Goal: Task Accomplishment & Management: Use online tool/utility

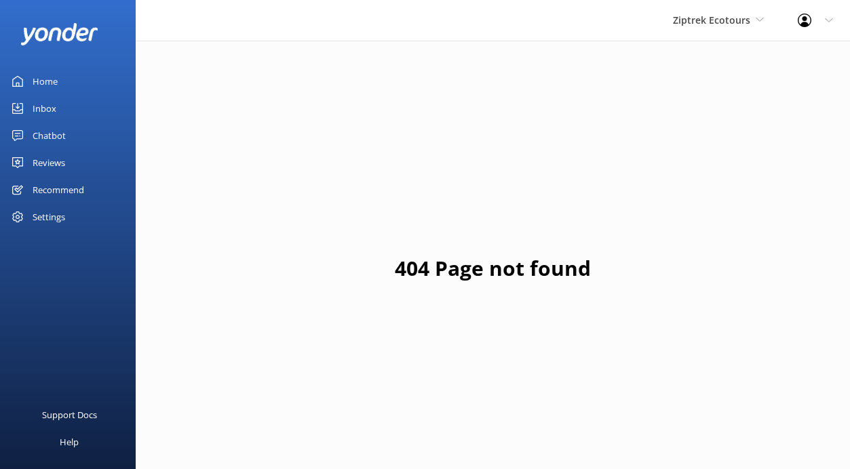
click at [60, 106] on link "Inbox" at bounding box center [68, 108] width 136 height 27
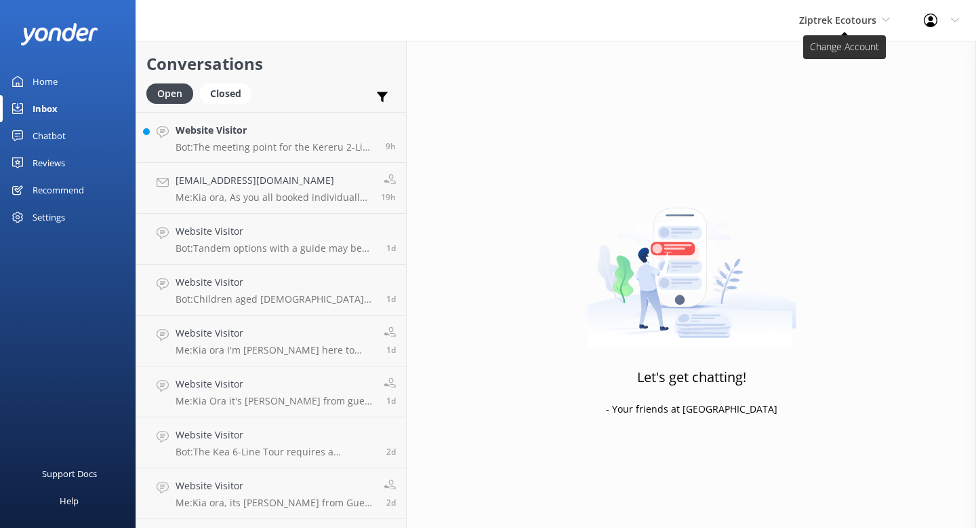
click at [849, 22] on span "Ziptrek Ecotours" at bounding box center [837, 20] width 77 height 13
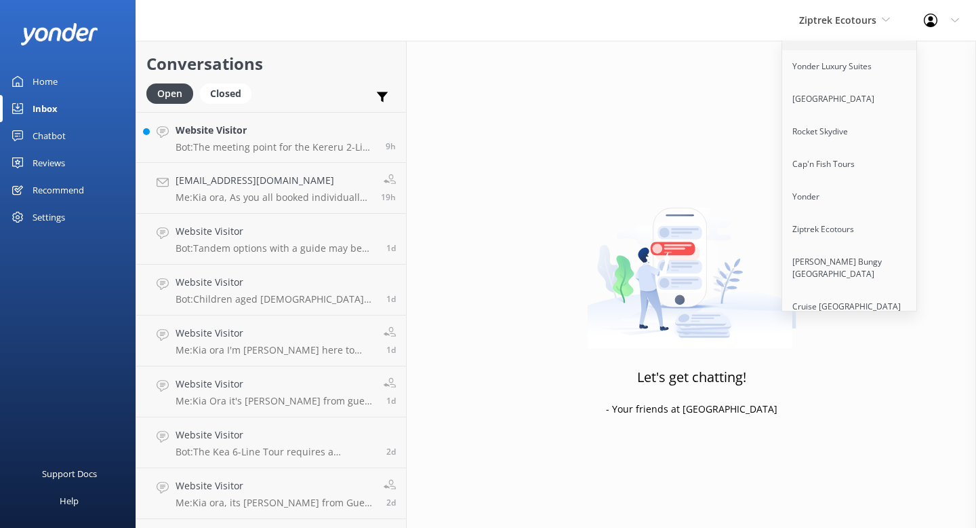
scroll to position [235, 0]
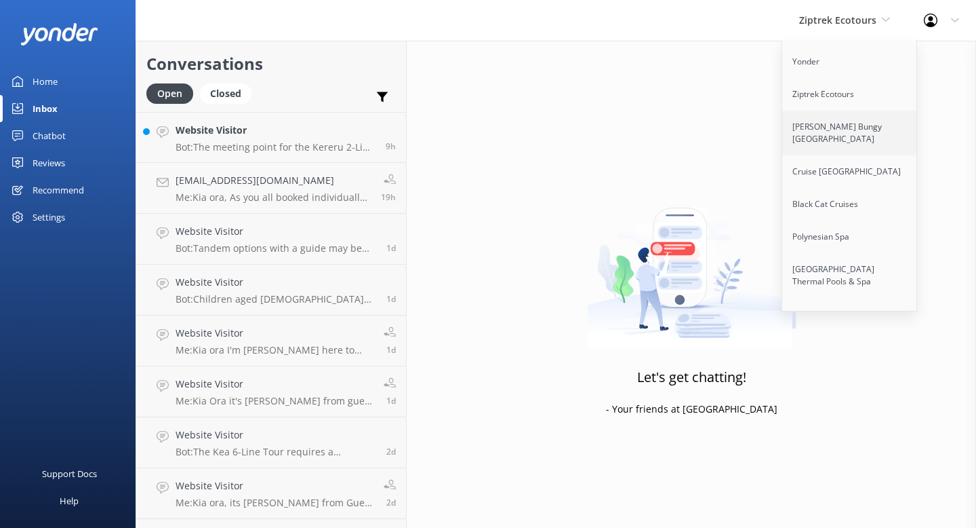
click at [824, 120] on link "[PERSON_NAME] Bungy [GEOGRAPHIC_DATA]" at bounding box center [850, 133] width 136 height 45
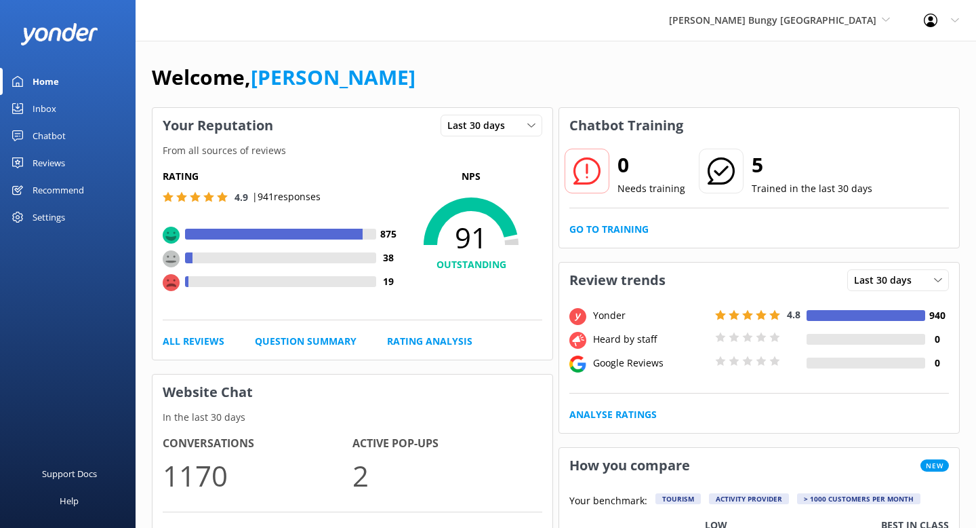
click at [48, 137] on div "Chatbot" at bounding box center [49, 135] width 33 height 27
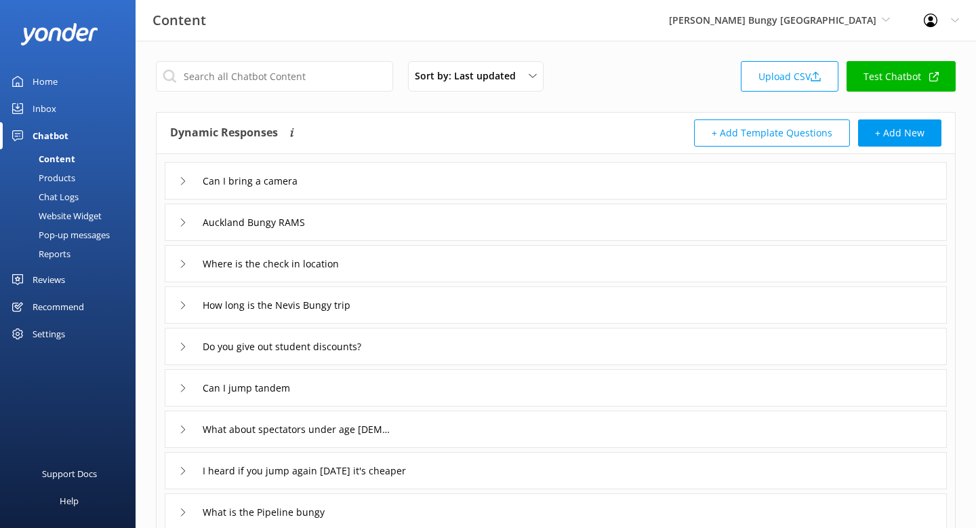
click at [65, 254] on div "Reports" at bounding box center [39, 253] width 62 height 19
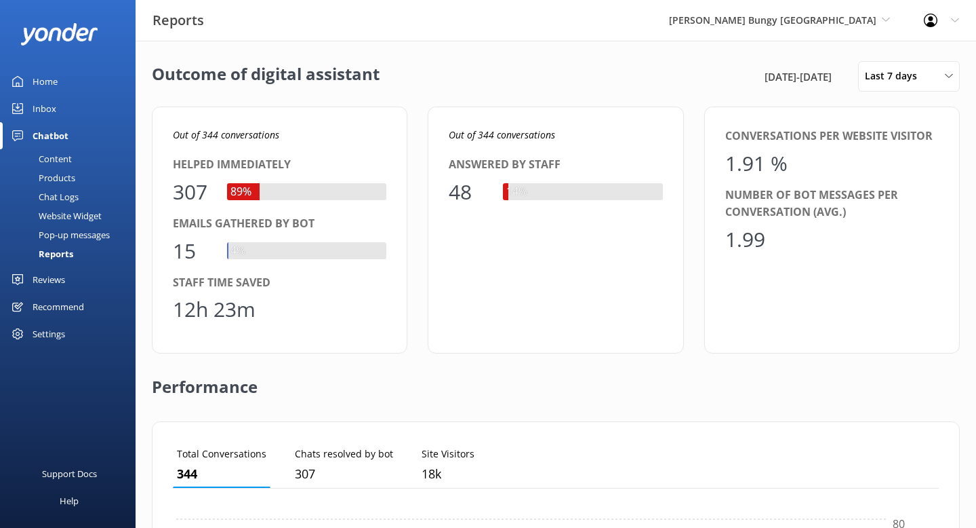
scroll to position [136, 766]
click at [849, 71] on span "Last 7 days" at bounding box center [895, 75] width 60 height 15
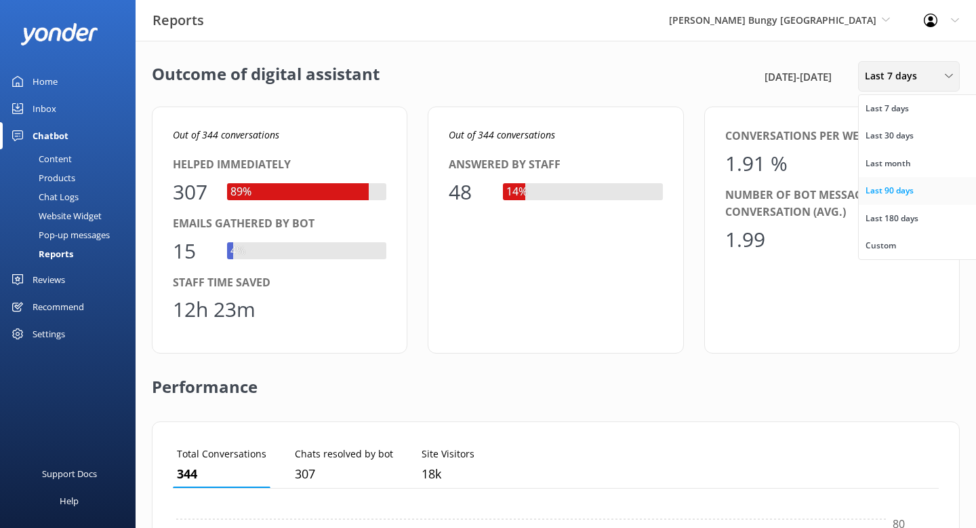
click at [849, 188] on div "Last 90 days" at bounding box center [890, 191] width 48 height 14
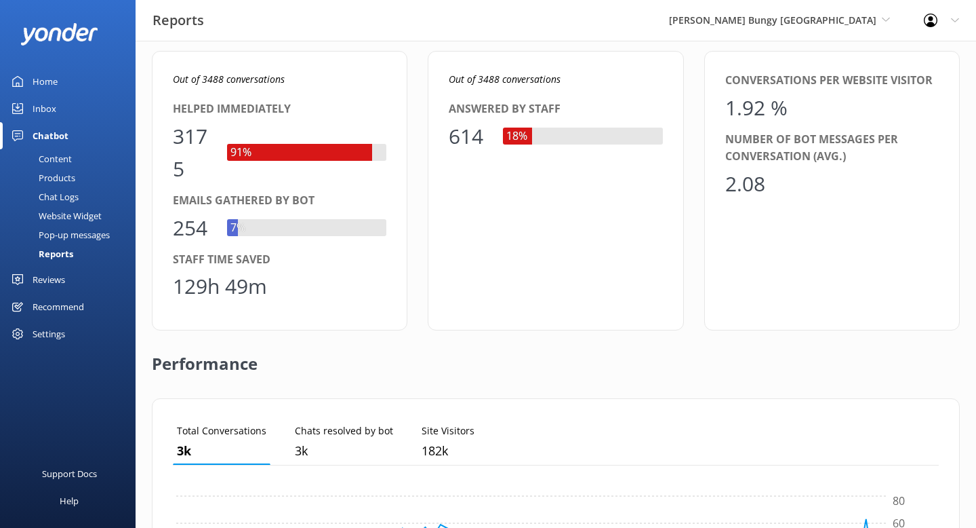
scroll to position [54, 0]
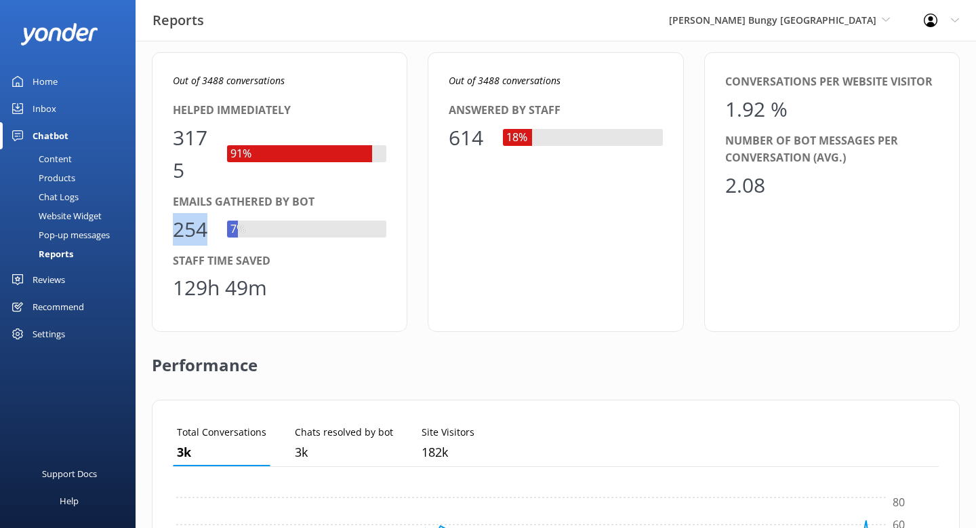
drag, startPoint x: 212, startPoint y: 224, endPoint x: 177, endPoint y: 212, distance: 36.7
click at [177, 213] on div "254" at bounding box center [193, 229] width 41 height 33
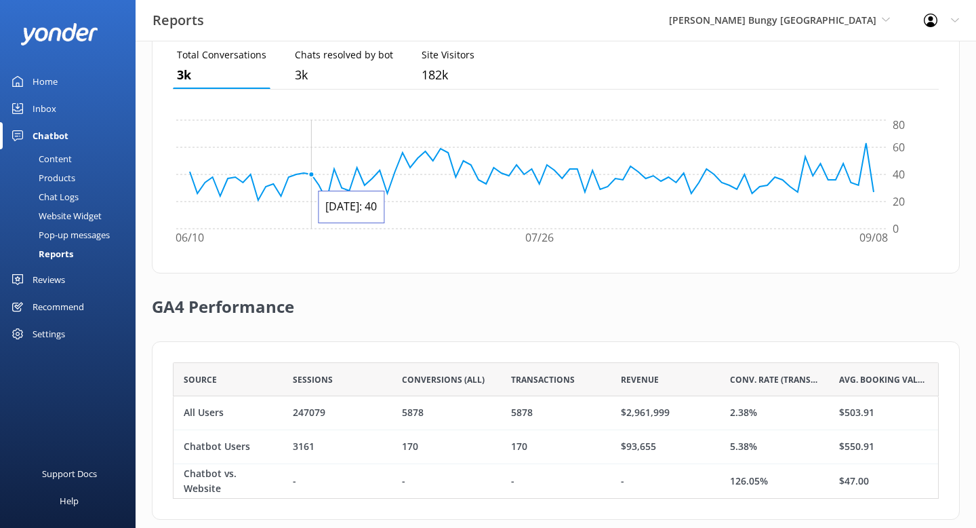
scroll to position [450, 0]
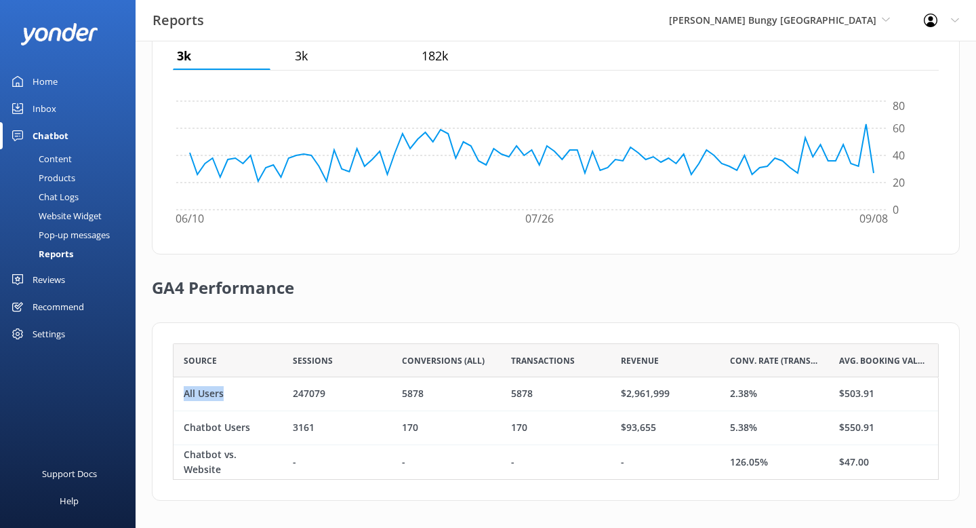
drag, startPoint x: 222, startPoint y: 386, endPoint x: 182, endPoint y: 387, distance: 39.3
click at [182, 387] on div "All Users" at bounding box center [228, 394] width 109 height 34
drag, startPoint x: 758, startPoint y: 395, endPoint x: 723, endPoint y: 395, distance: 34.6
click at [723, 395] on div "2.38%" at bounding box center [774, 394] width 109 height 34
drag, startPoint x: 254, startPoint y: 433, endPoint x: 184, endPoint y: 428, distance: 70.0
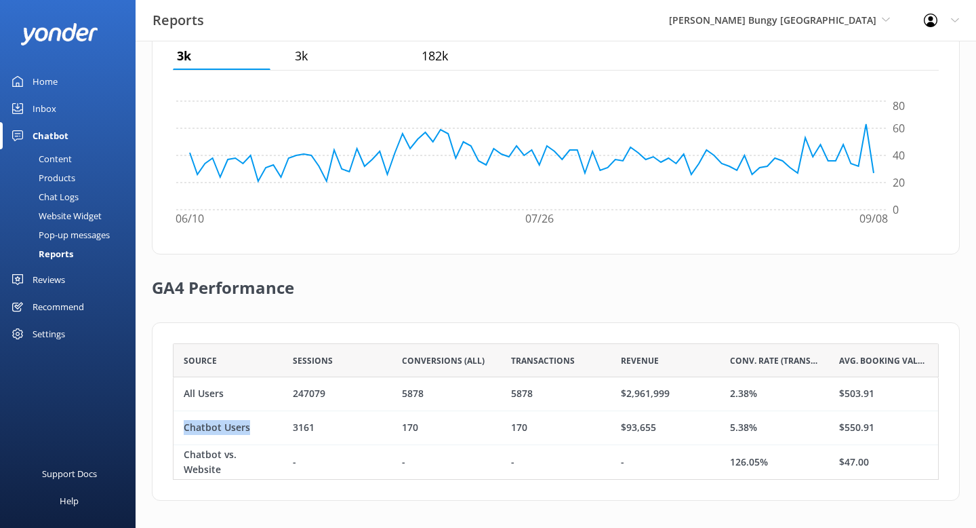
click at [184, 428] on div "Chatbot Users" at bounding box center [228, 428] width 109 height 34
drag, startPoint x: 757, startPoint y: 427, endPoint x: 721, endPoint y: 427, distance: 36.6
click at [721, 427] on div "5.38%" at bounding box center [774, 428] width 109 height 34
drag, startPoint x: 655, startPoint y: 426, endPoint x: 616, endPoint y: 429, distance: 38.8
click at [616, 429] on div "$93,655" at bounding box center [665, 428] width 109 height 34
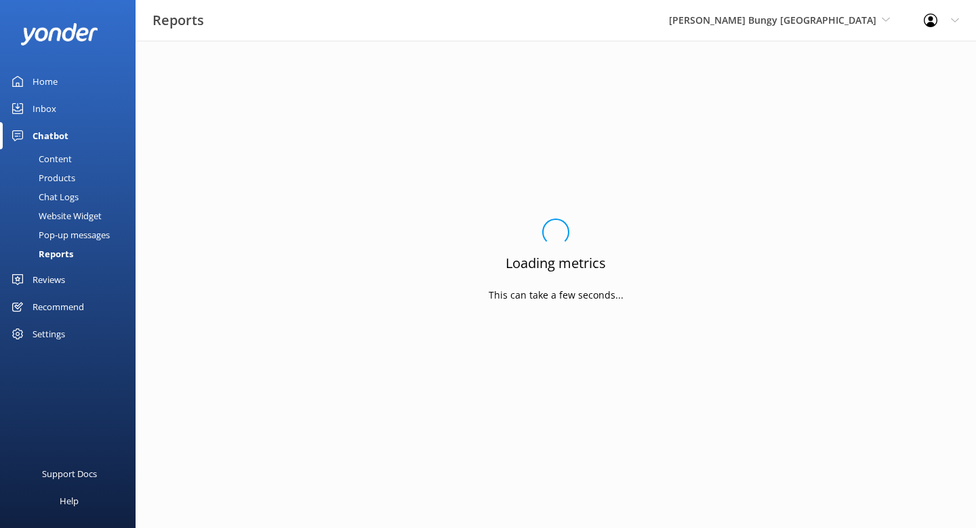
click at [58, 110] on link "Inbox" at bounding box center [68, 108] width 136 height 27
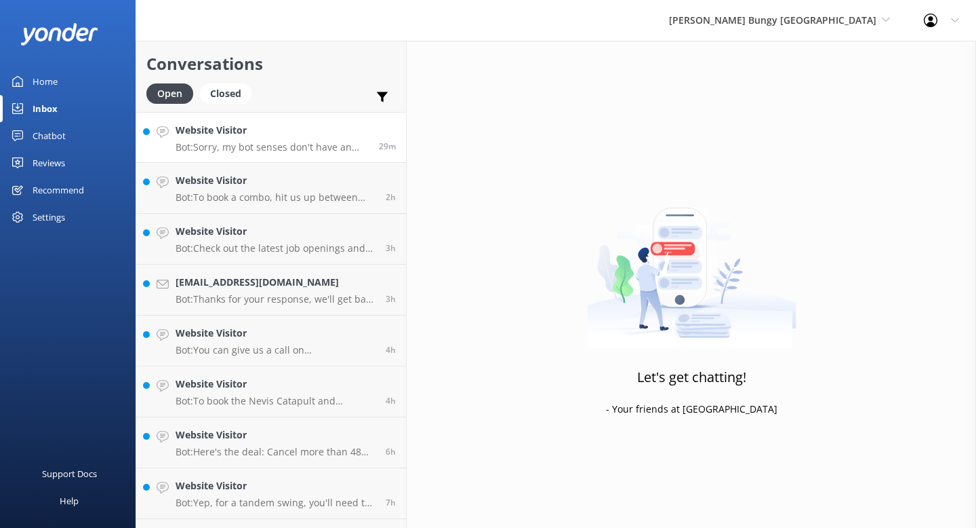
click at [223, 142] on p "Bot: Sorry, my bot senses don't have an answer for that, please try and rephras…" at bounding box center [272, 147] width 193 height 12
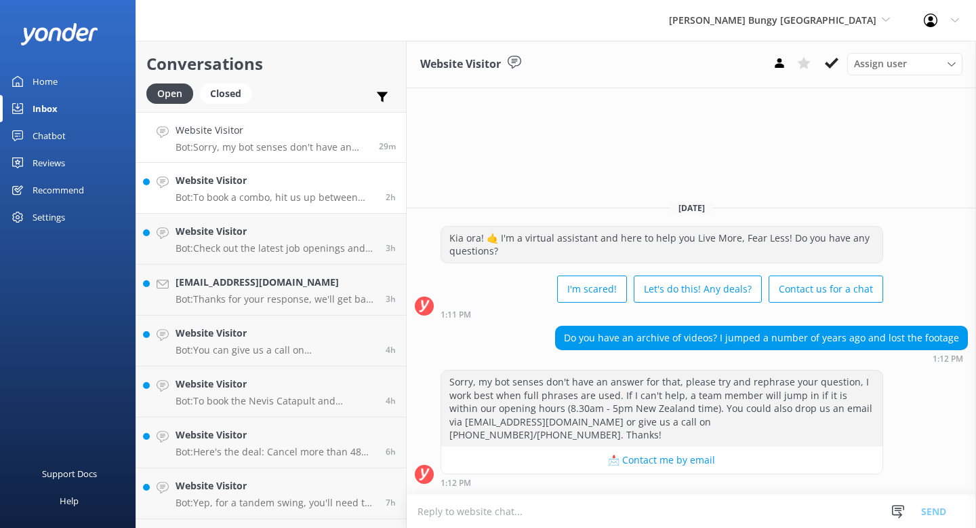
click at [277, 191] on p "Bot: To book a combo, hit us up between 8.30am-5pm NZST daily, and one of our c…" at bounding box center [276, 197] width 200 height 12
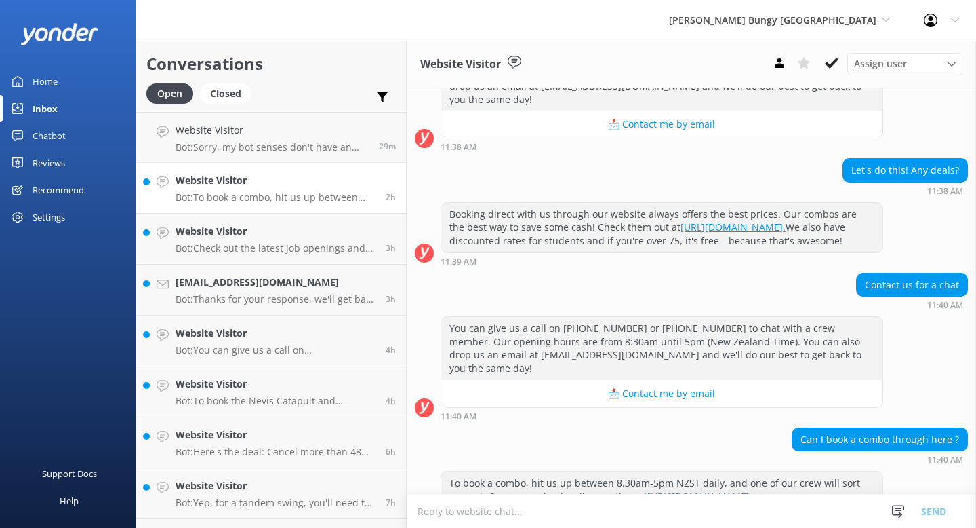
scroll to position [506, 0]
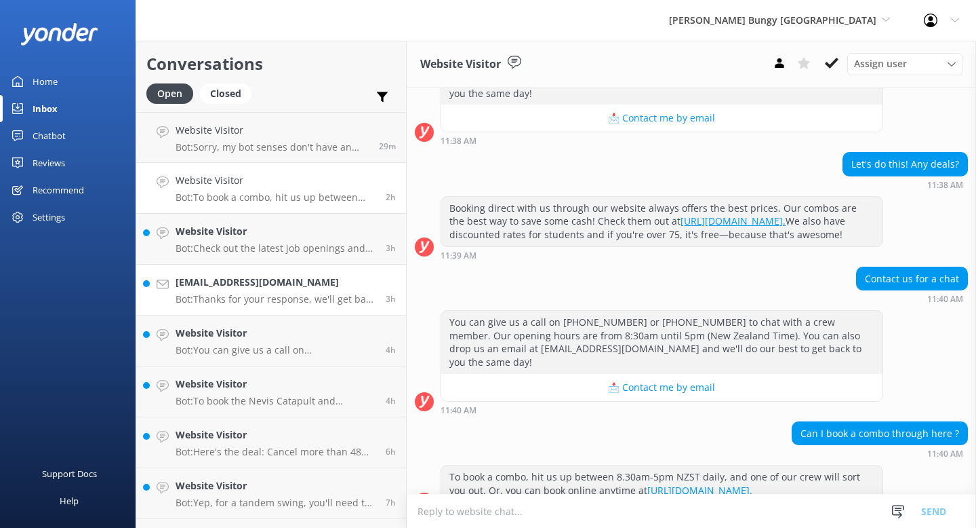
click at [165, 283] on icon at bounding box center [163, 284] width 12 height 12
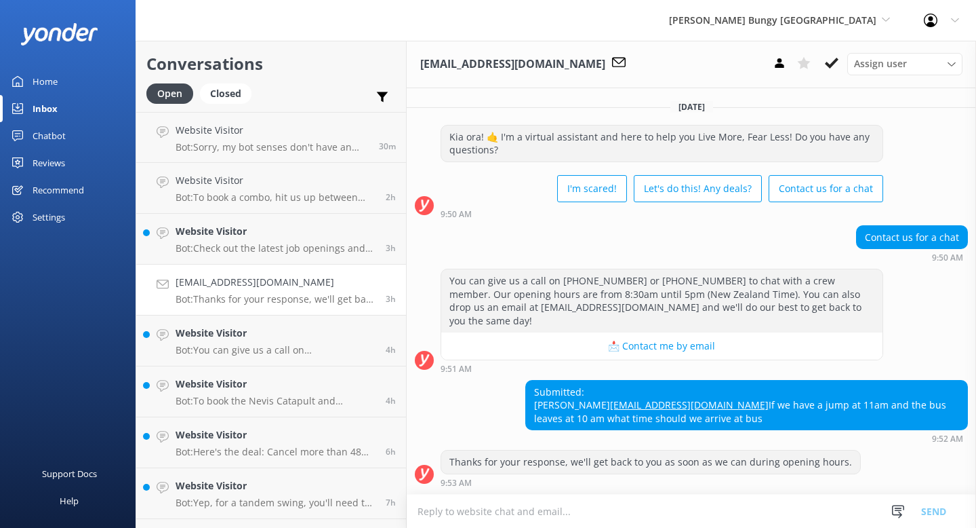
click at [57, 138] on div "Chatbot" at bounding box center [49, 135] width 33 height 27
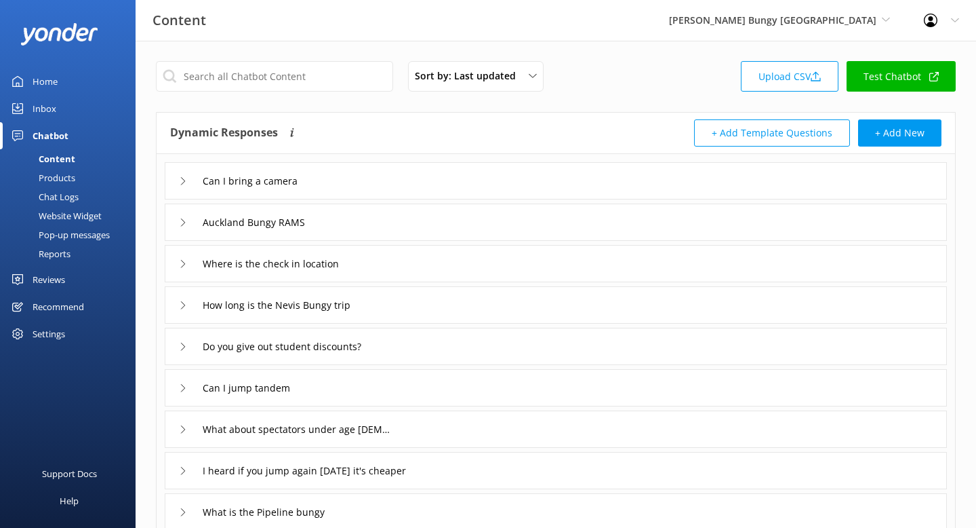
click at [71, 254] on div "Reports" at bounding box center [39, 253] width 62 height 19
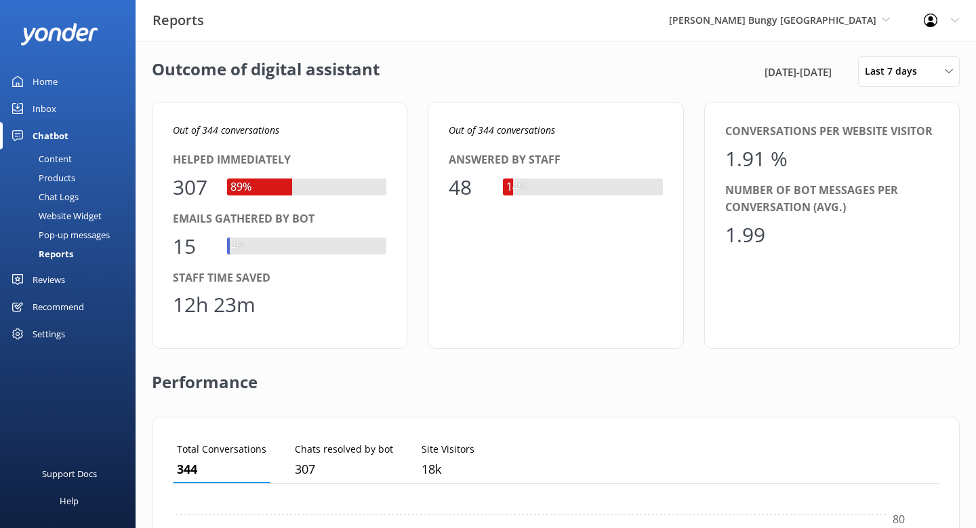
scroll to position [418, 0]
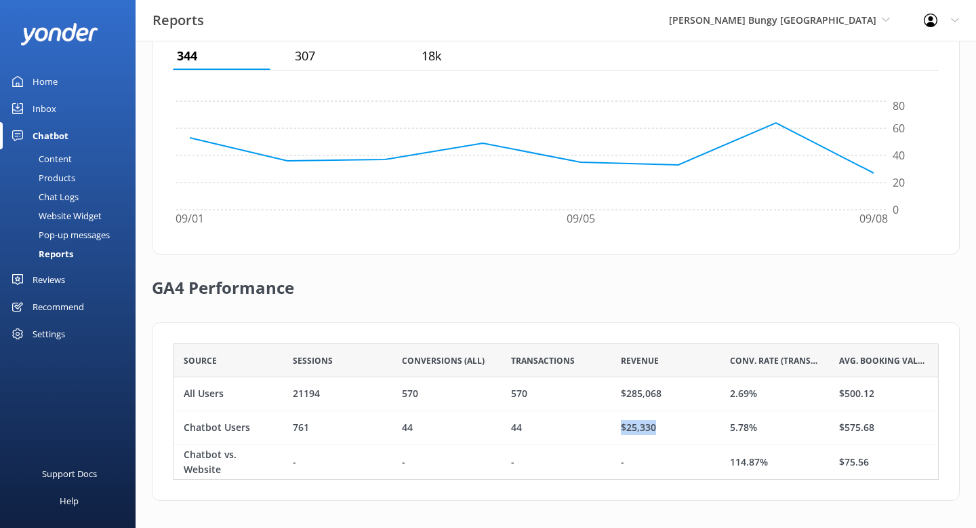
drag, startPoint x: 665, startPoint y: 432, endPoint x: 604, endPoint y: 425, distance: 61.4
click at [604, 425] on div "Chatbot Users 761 44 44 $25,330 5.78% $575.68" at bounding box center [556, 428] width 766 height 34
click at [645, 428] on div "$25,330" at bounding box center [638, 427] width 35 height 15
drag, startPoint x: 662, startPoint y: 428, endPoint x: 618, endPoint y: 428, distance: 44.1
click at [618, 428] on div "$25,330" at bounding box center [665, 428] width 109 height 34
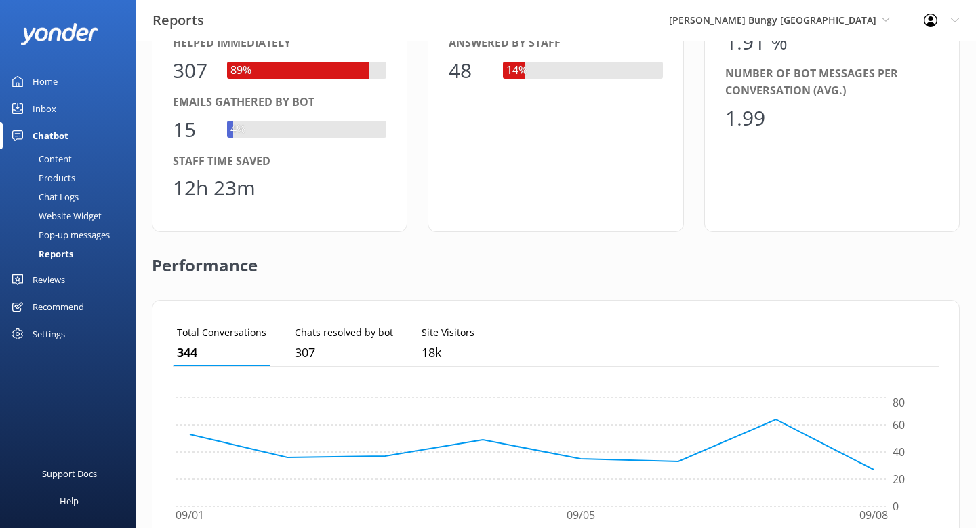
scroll to position [0, 0]
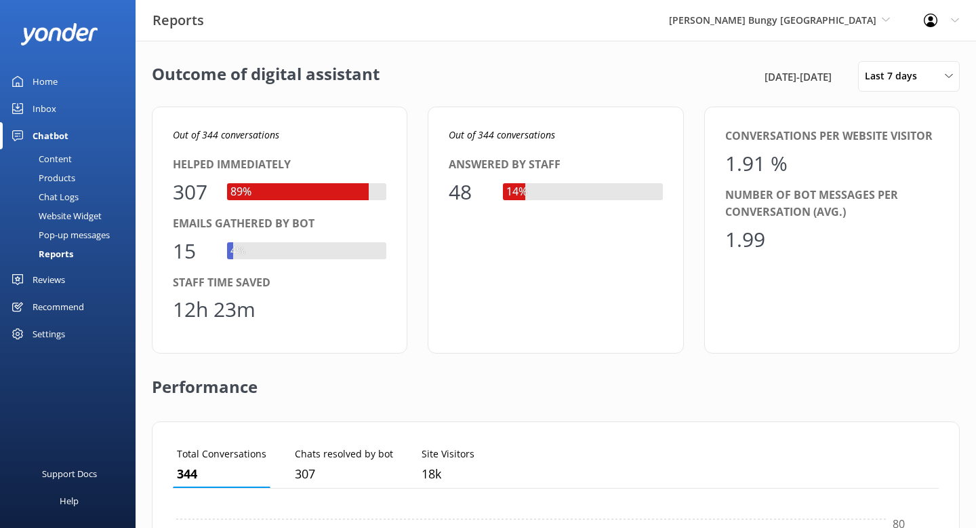
click at [62, 159] on div "Content" at bounding box center [40, 158] width 64 height 19
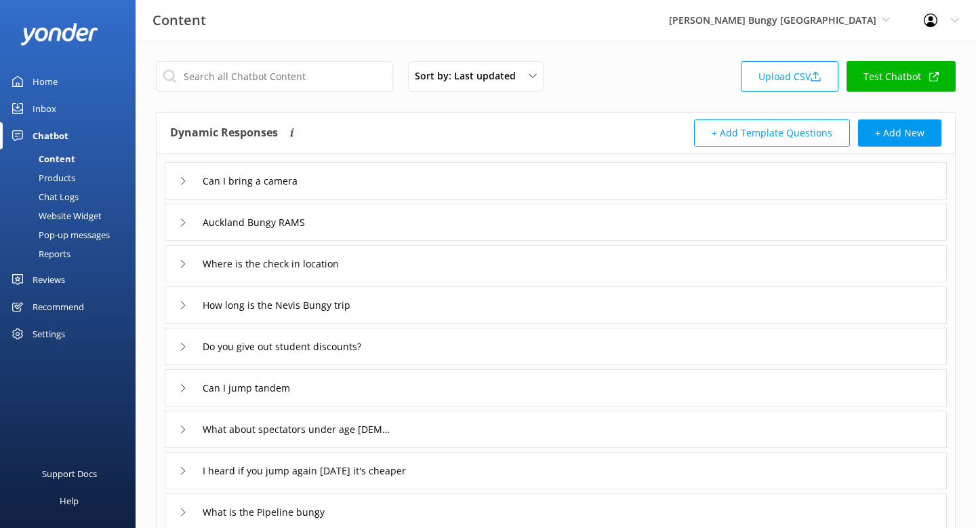
click at [529, 187] on div "Can I bring a camera" at bounding box center [556, 180] width 782 height 37
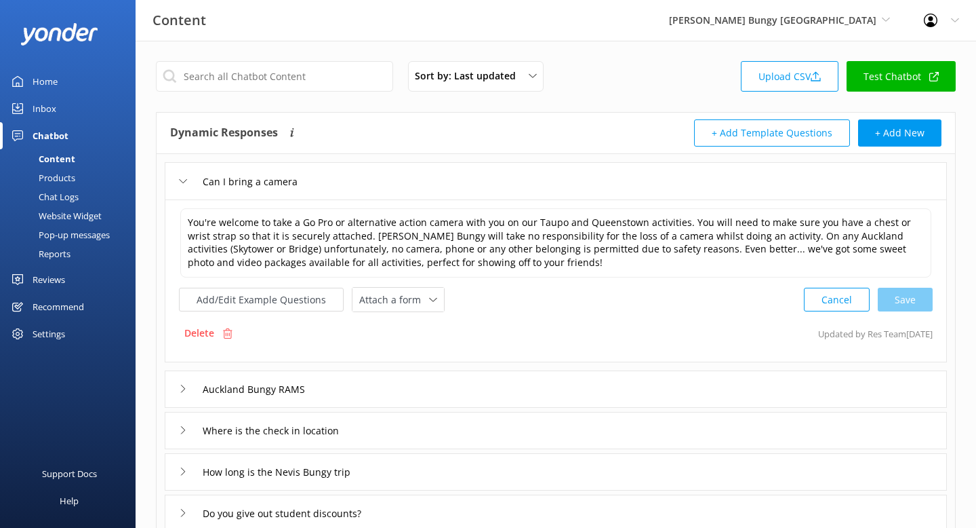
click at [529, 187] on div "Can I bring a camera" at bounding box center [556, 180] width 782 height 37
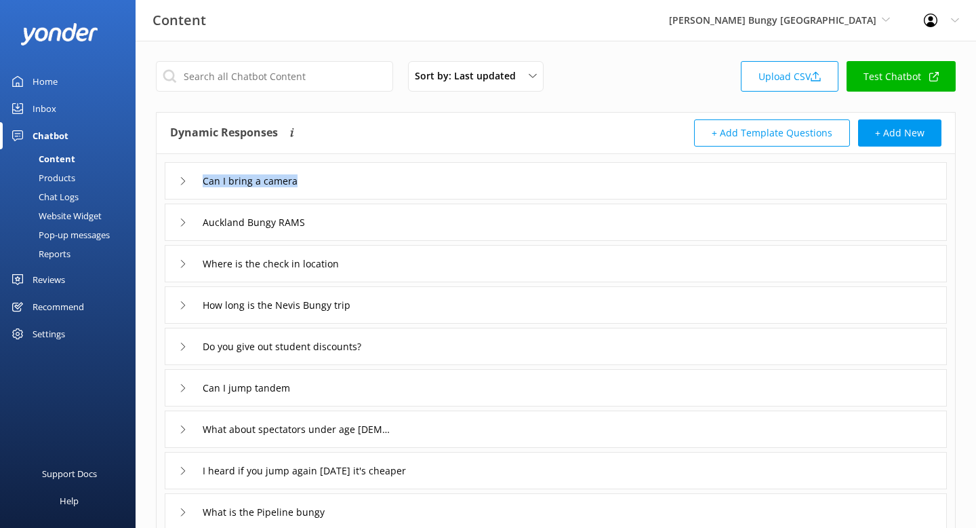
click at [529, 187] on div "Can I bring a camera" at bounding box center [556, 180] width 782 height 37
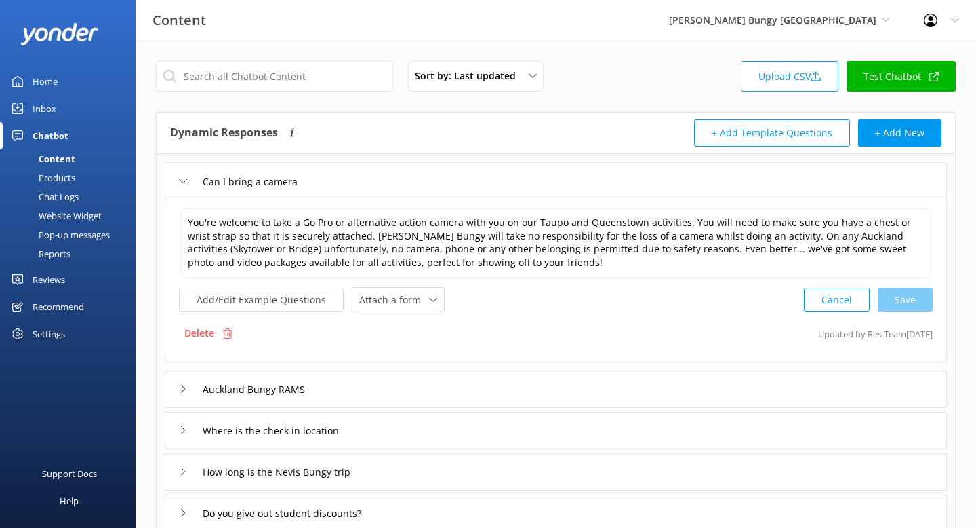
click at [521, 192] on div "Can I bring a camera" at bounding box center [556, 180] width 782 height 37
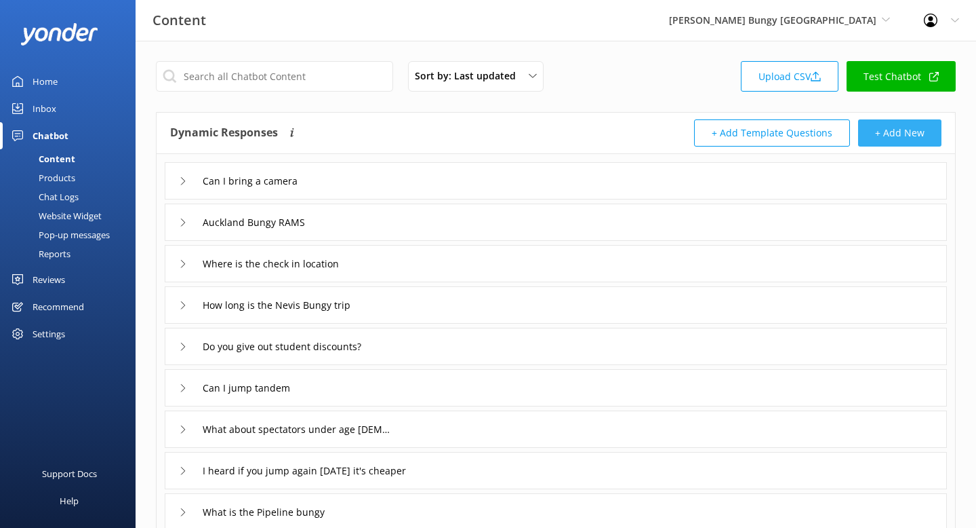
click at [908, 136] on button "+ Add New" at bounding box center [899, 132] width 83 height 27
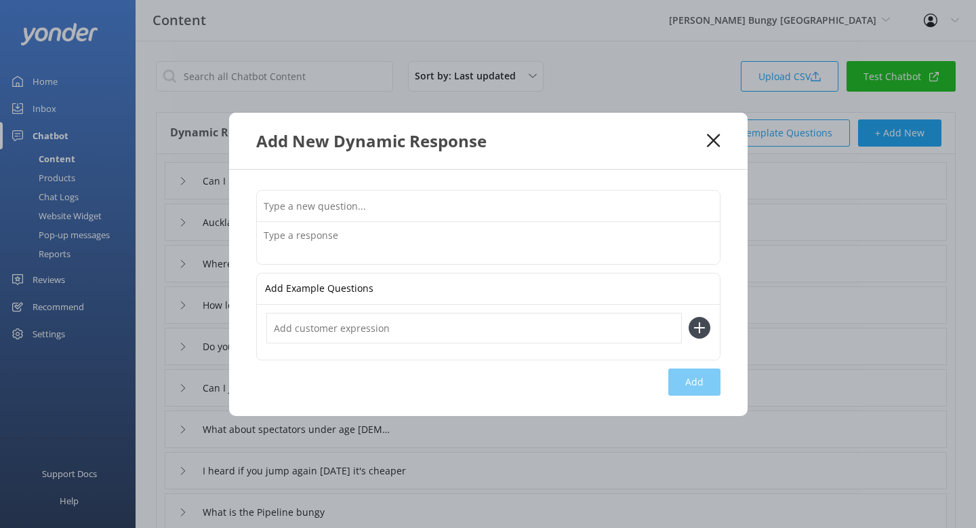
click at [468, 210] on input "text" at bounding box center [488, 206] width 463 height 31
click at [380, 207] on input "text" at bounding box center [488, 206] width 463 height 31
click at [518, 239] on textarea at bounding box center [488, 243] width 463 height 42
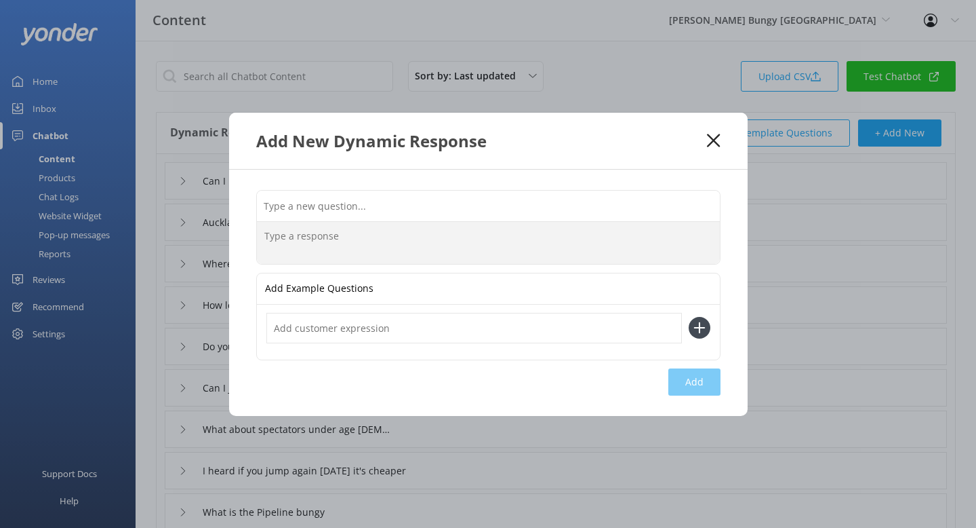
click at [707, 134] on use at bounding box center [713, 140] width 13 height 13
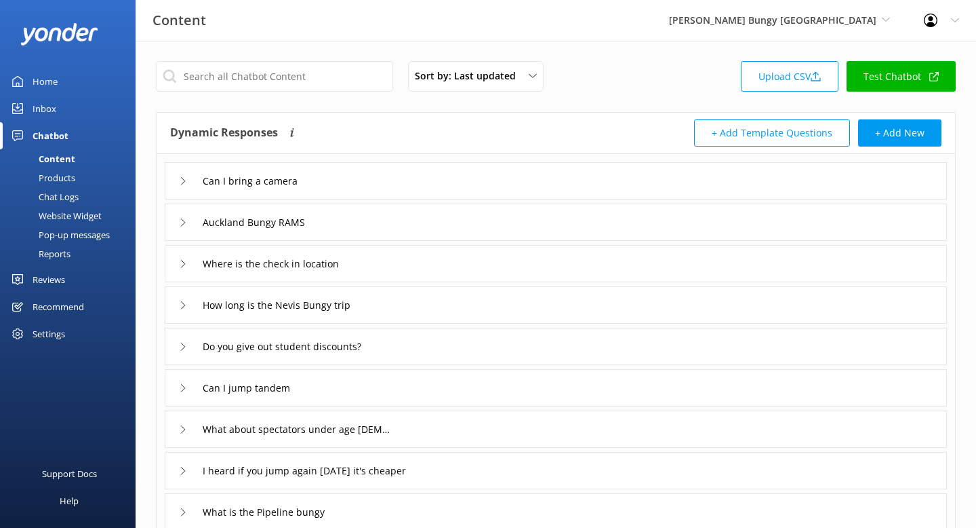
click at [64, 181] on div "Products" at bounding box center [41, 177] width 67 height 19
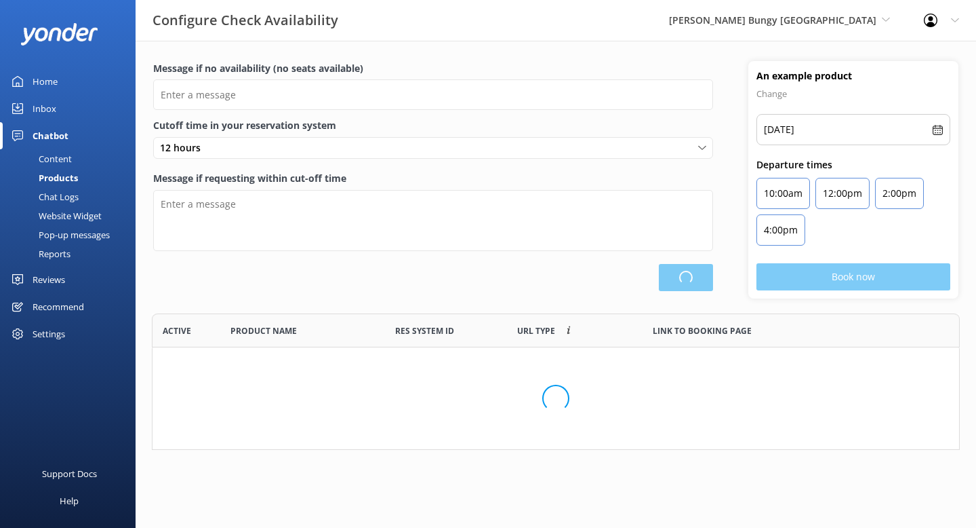
scroll to position [136, 808]
type input "There are no seats available, please check an alternative day"
type textarea "Our online booking system closes {hours} prior to departure. Please contact us …"
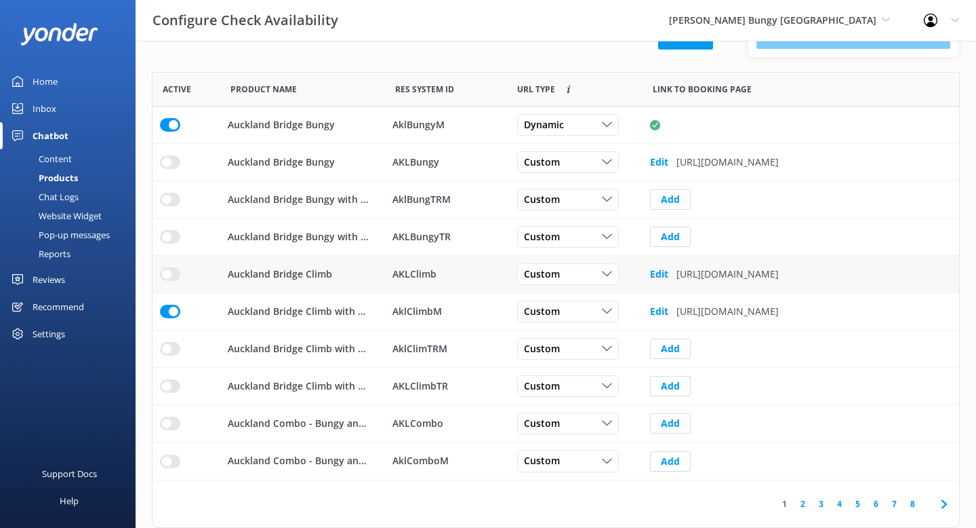
scroll to position [0, 0]
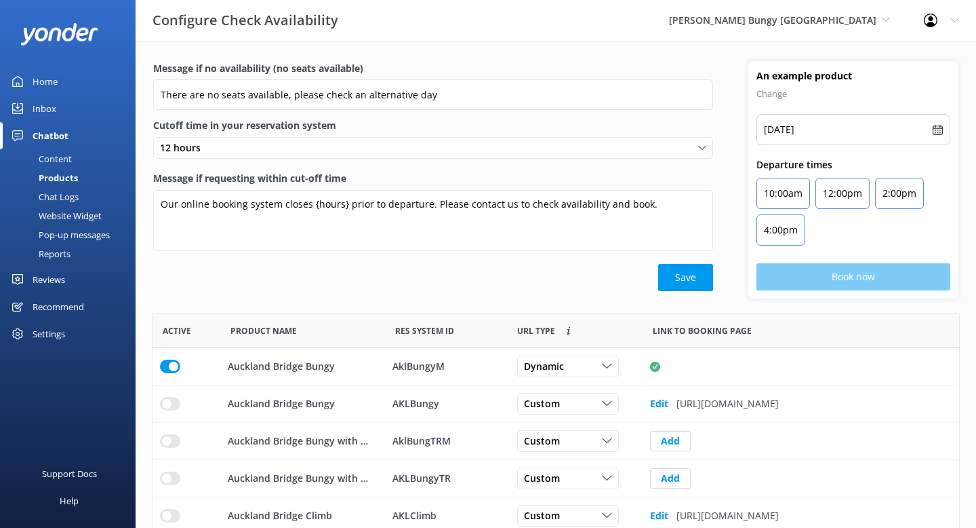
click at [66, 196] on div "Chat Logs" at bounding box center [43, 196] width 71 height 19
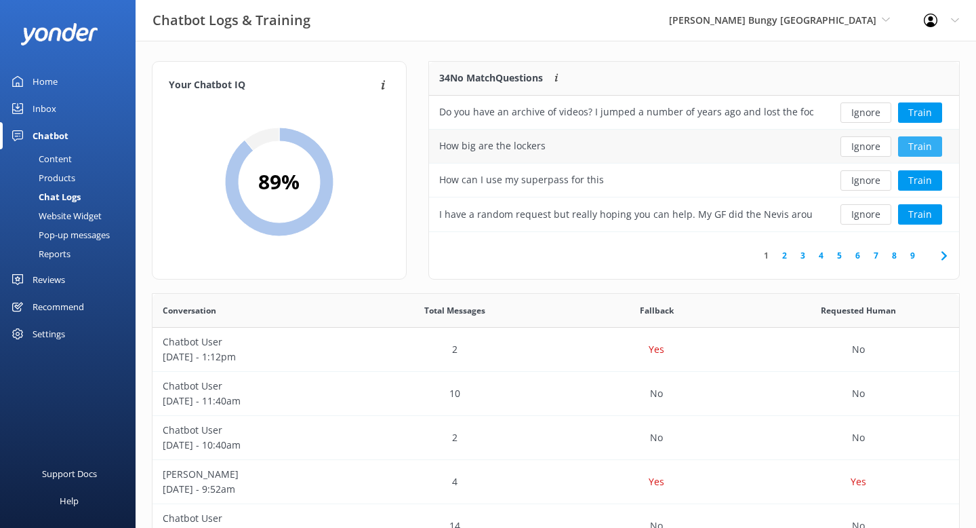
click at [930, 143] on button "Train" at bounding box center [920, 146] width 44 height 20
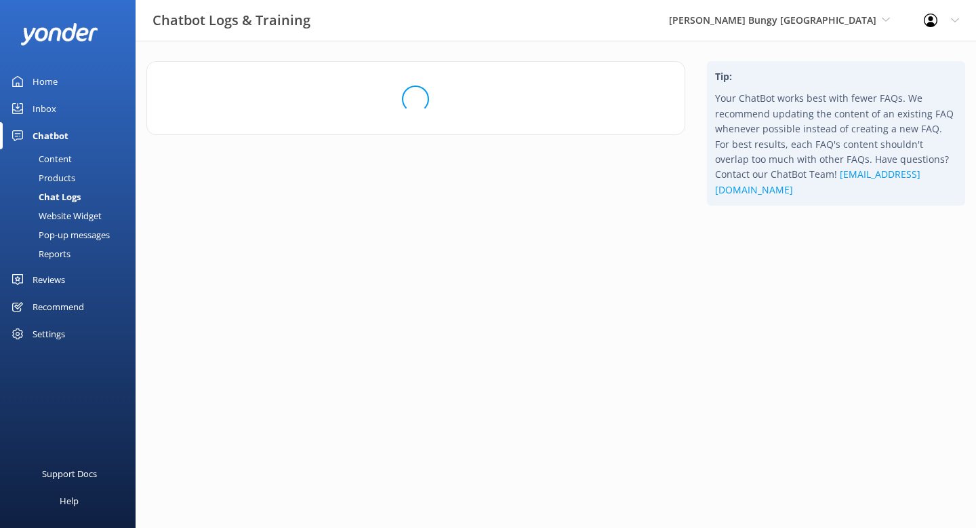
click at [63, 193] on div "Chat Logs" at bounding box center [44, 196] width 73 height 19
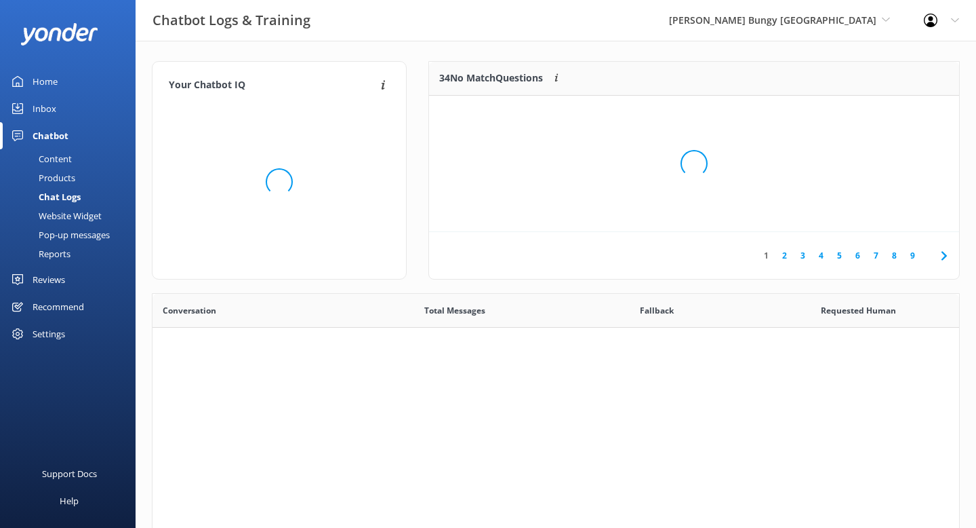
scroll to position [475, 807]
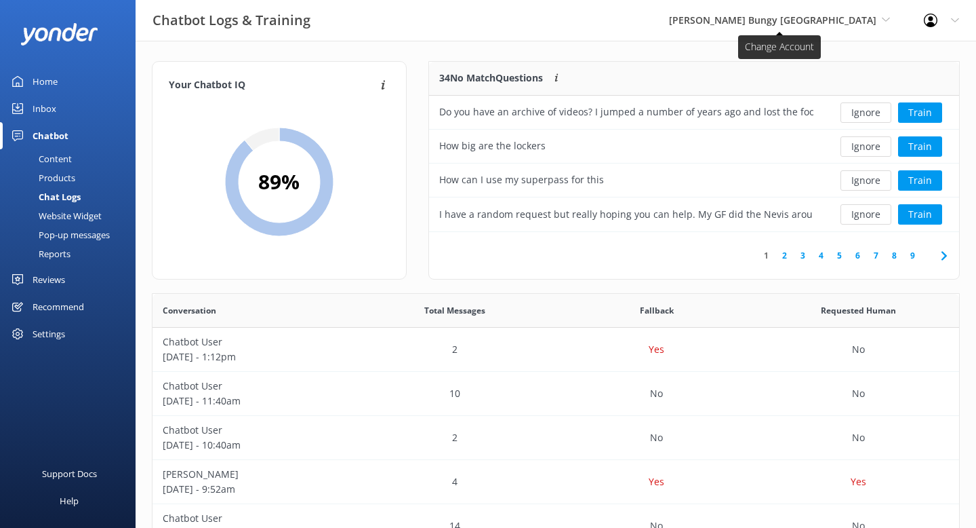
click at [835, 19] on span "[PERSON_NAME] Bungy [GEOGRAPHIC_DATA]" at bounding box center [772, 20] width 207 height 13
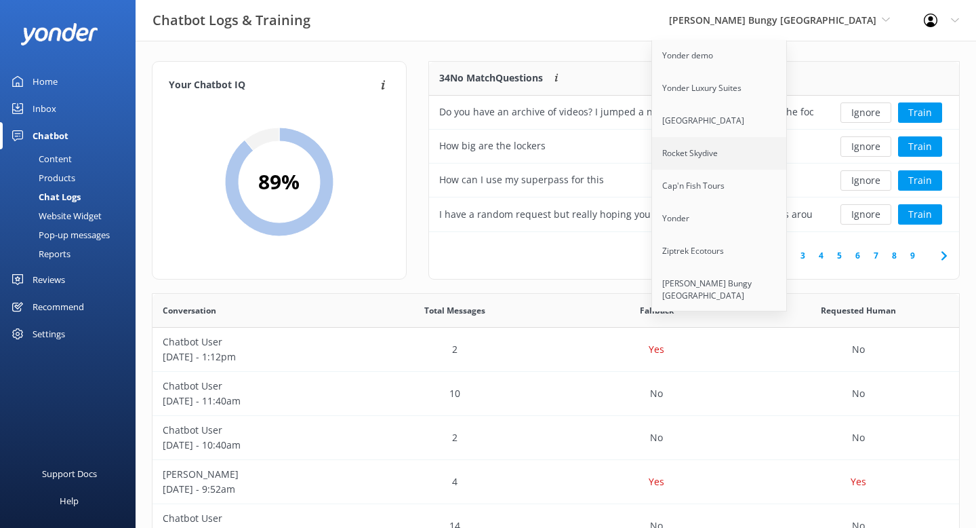
scroll to position [83, 0]
click at [751, 233] on link "Ziptrek Ecotours" at bounding box center [720, 246] width 136 height 33
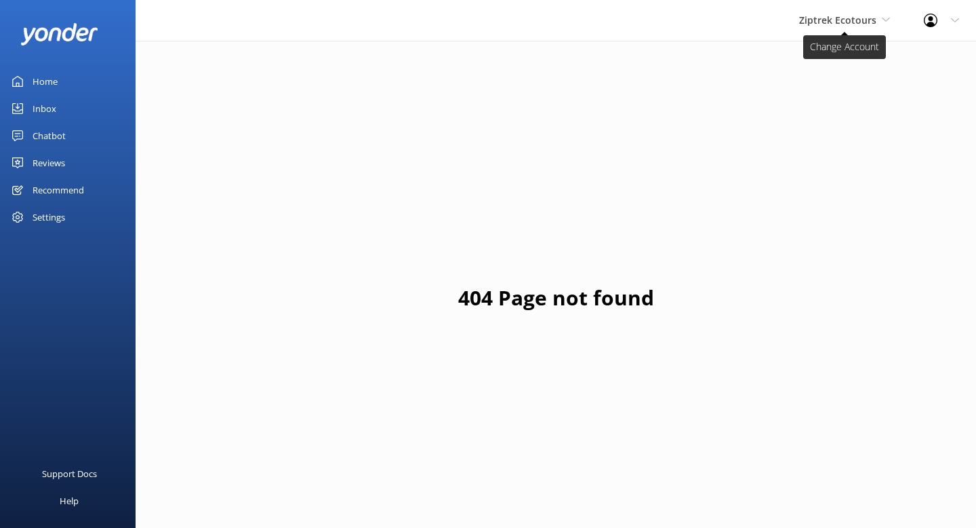
click at [829, 25] on span "Ziptrek Ecotours" at bounding box center [837, 20] width 77 height 13
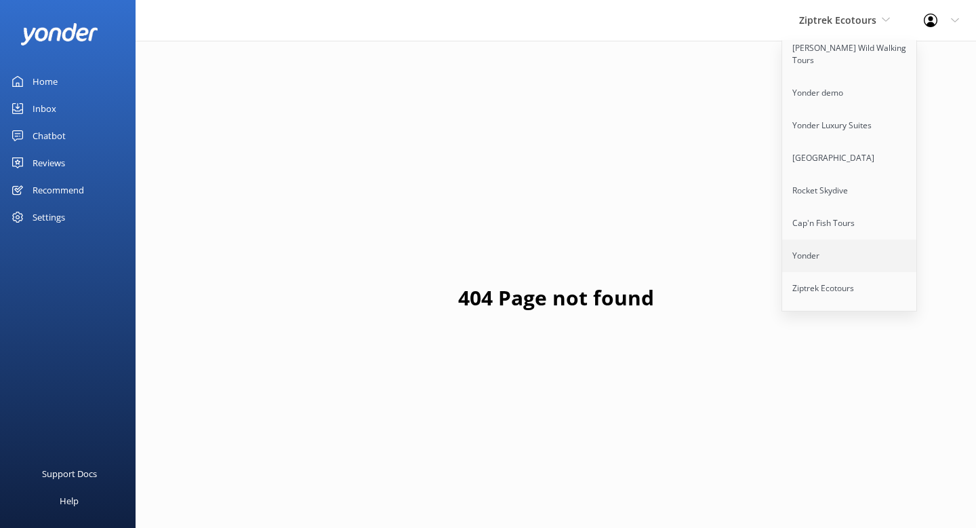
scroll to position [43, 0]
click at [839, 271] on link "Ziptrek Ecotours" at bounding box center [850, 287] width 136 height 33
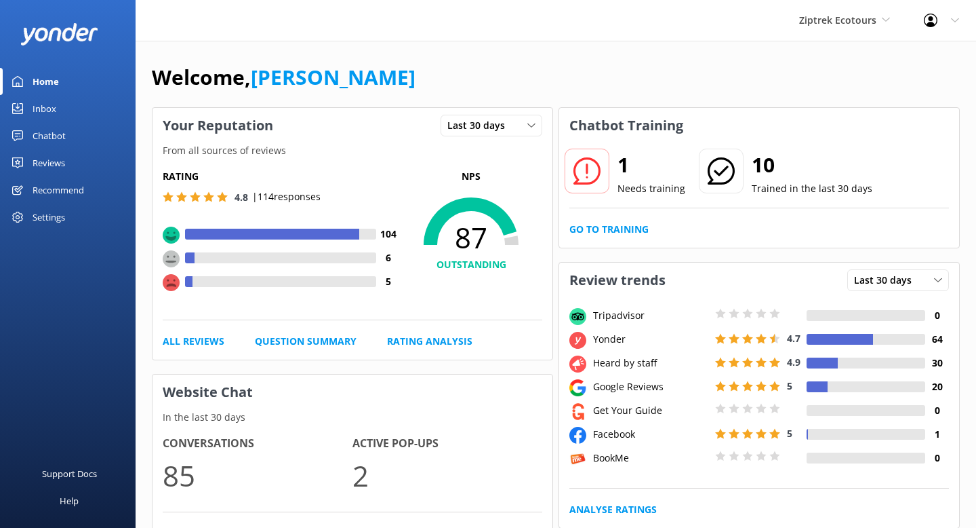
click at [50, 187] on div "Recommend" at bounding box center [59, 189] width 52 height 27
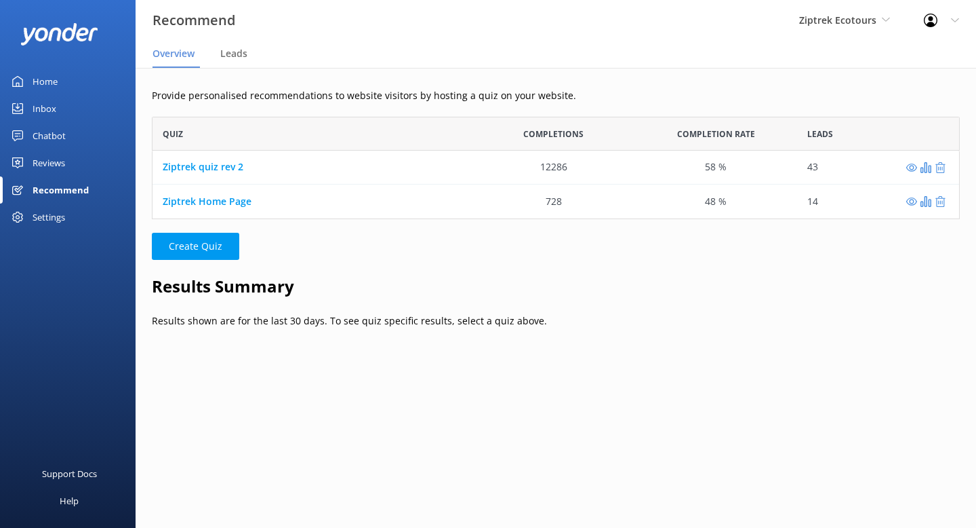
scroll to position [102, 808]
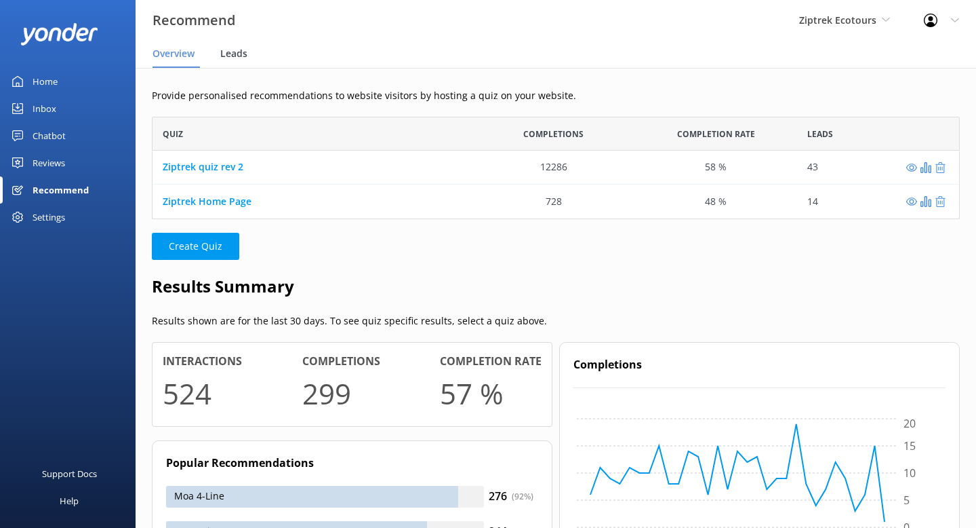
click at [236, 53] on span "Leads" at bounding box center [233, 54] width 27 height 14
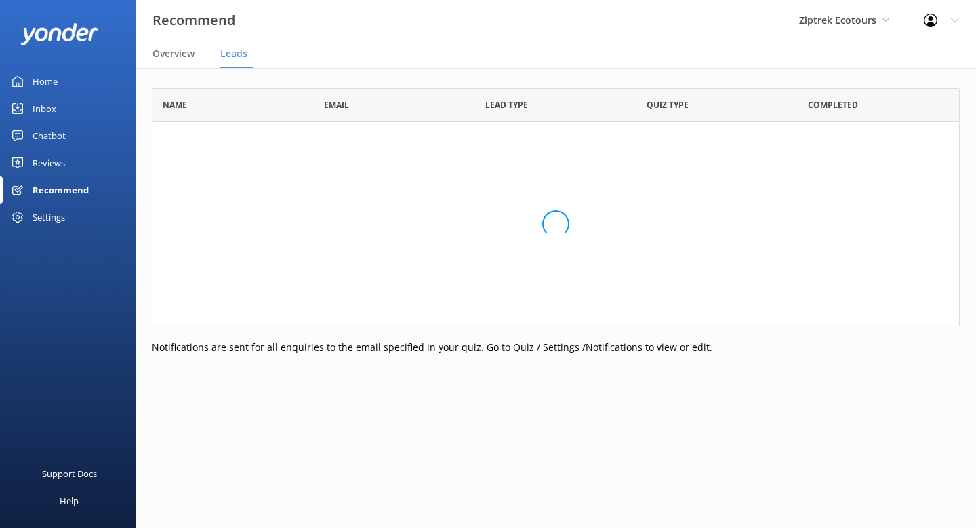
scroll to position [374, 808]
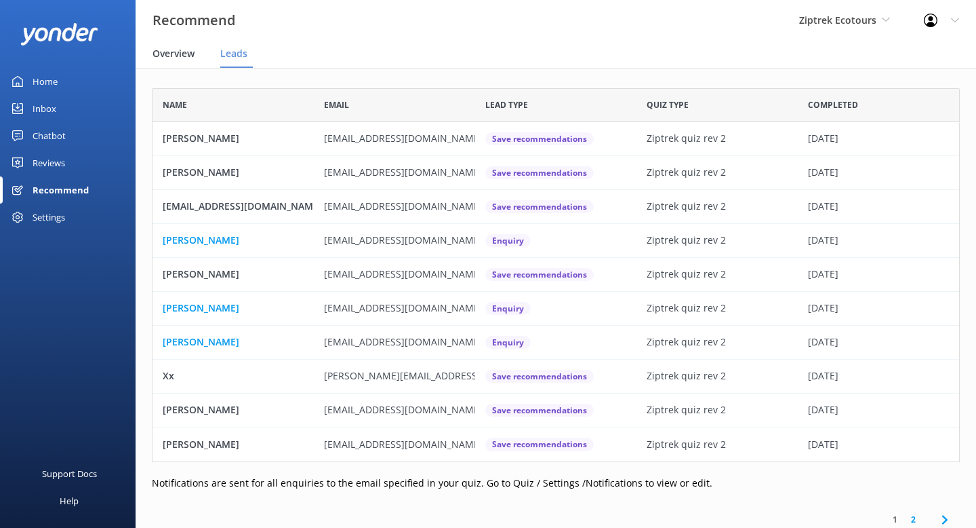
click at [176, 51] on span "Overview" at bounding box center [174, 54] width 42 height 14
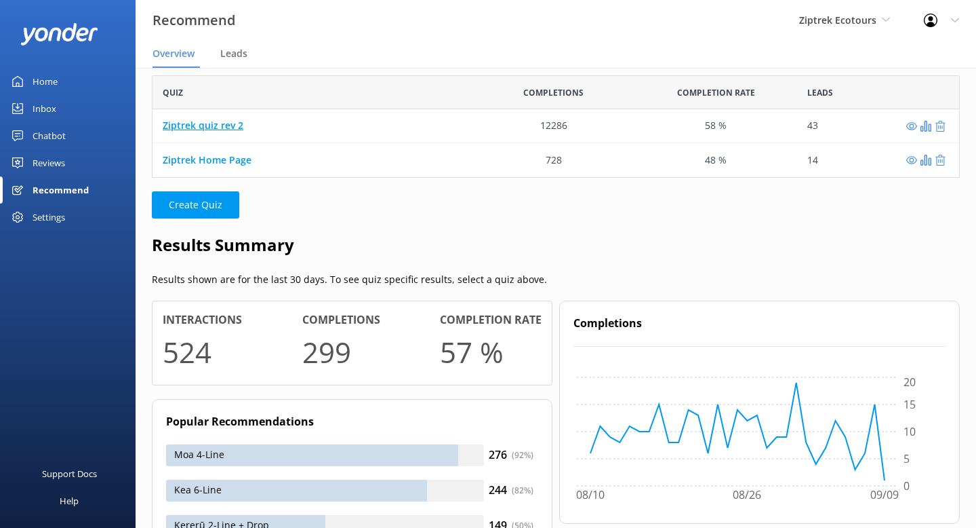
scroll to position [41, 0]
click at [208, 125] on link "Ziptrek quiz rev 2" at bounding box center [203, 126] width 81 height 13
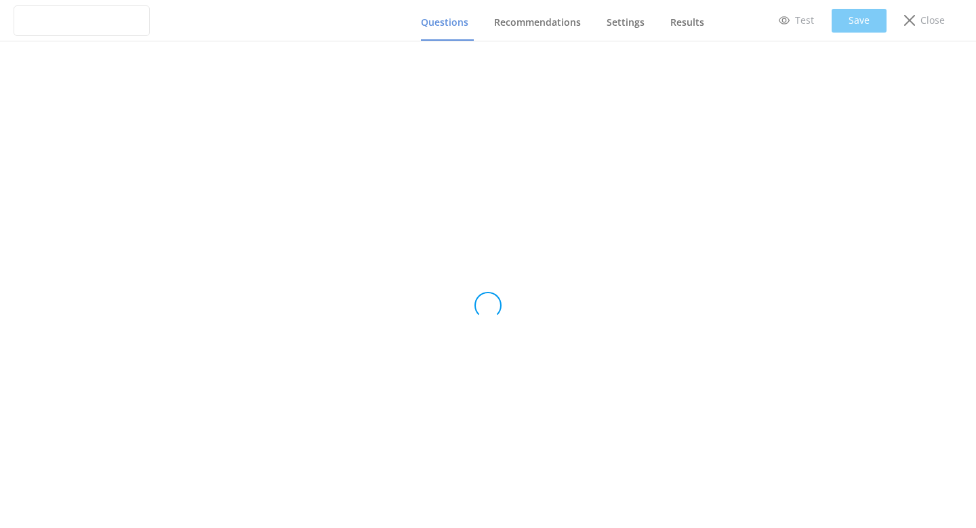
type input "Ziptrek quiz rev 2"
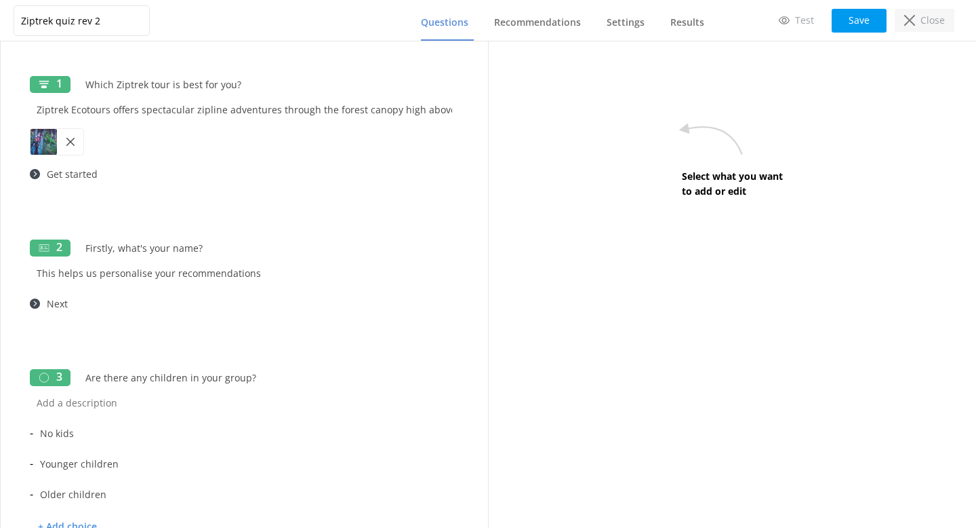
click at [910, 18] on icon at bounding box center [910, 20] width 11 height 11
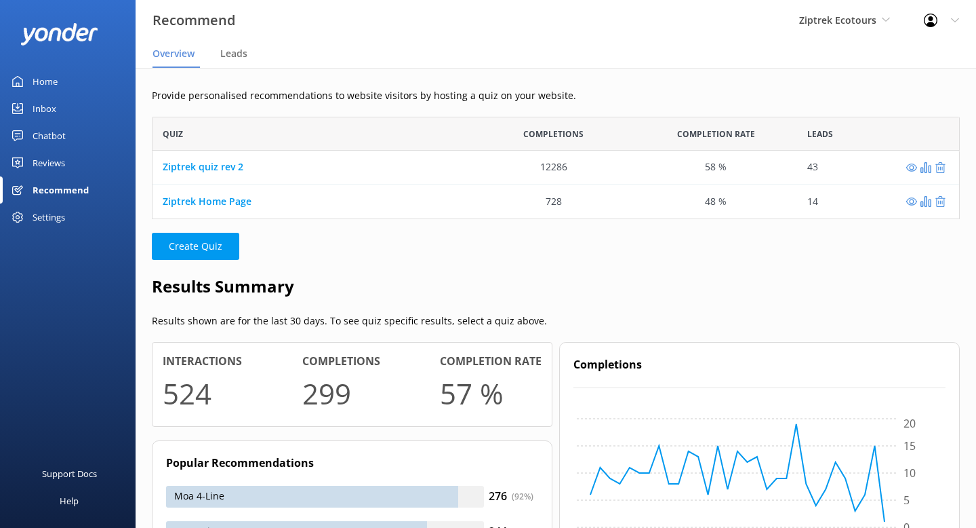
scroll to position [102, 808]
click at [236, 52] on span "Leads" at bounding box center [233, 54] width 27 height 14
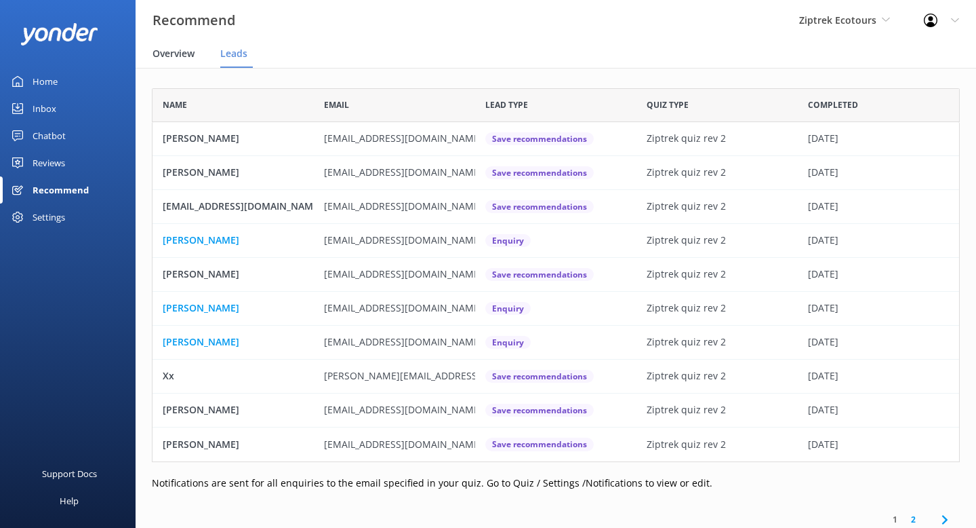
click at [182, 58] on span "Overview" at bounding box center [174, 54] width 42 height 14
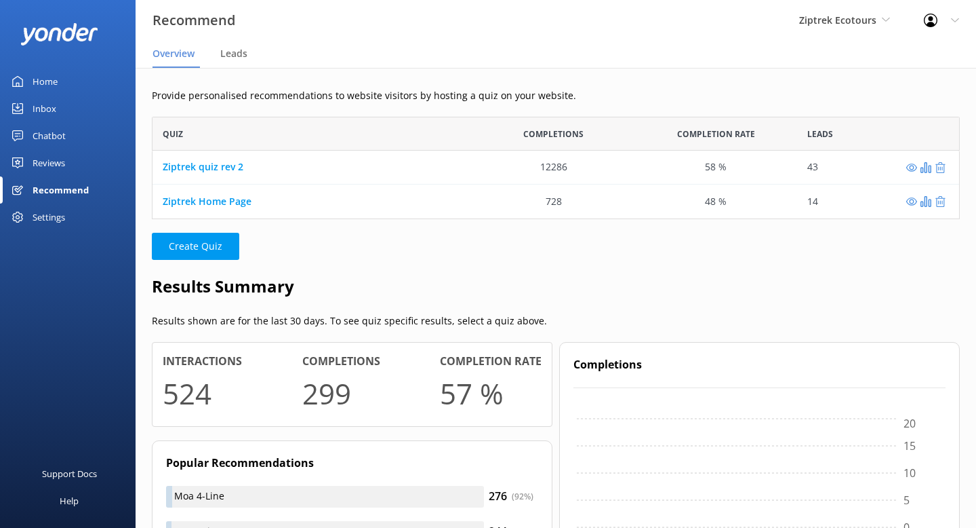
scroll to position [102, 808]
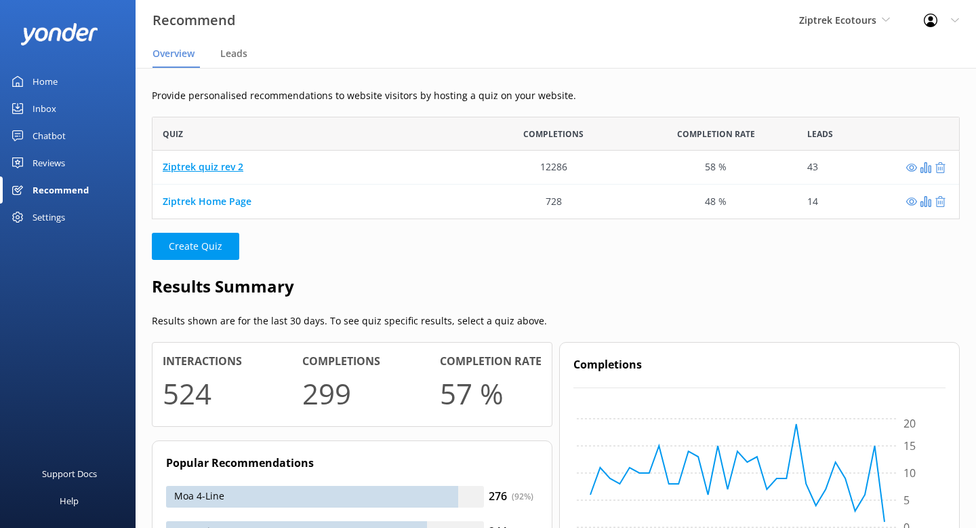
click at [216, 167] on link "Ziptrek quiz rev 2" at bounding box center [203, 167] width 81 height 13
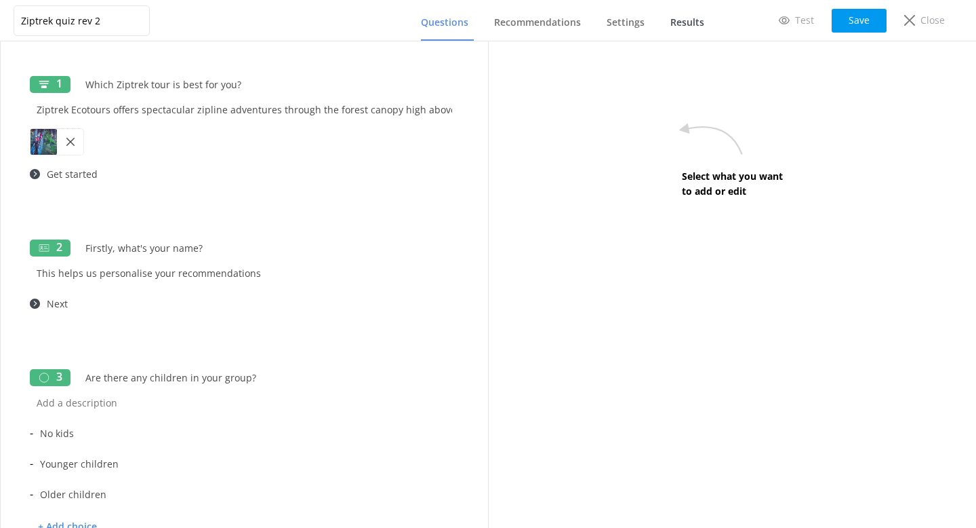
click at [681, 24] on span "Results" at bounding box center [688, 23] width 34 height 14
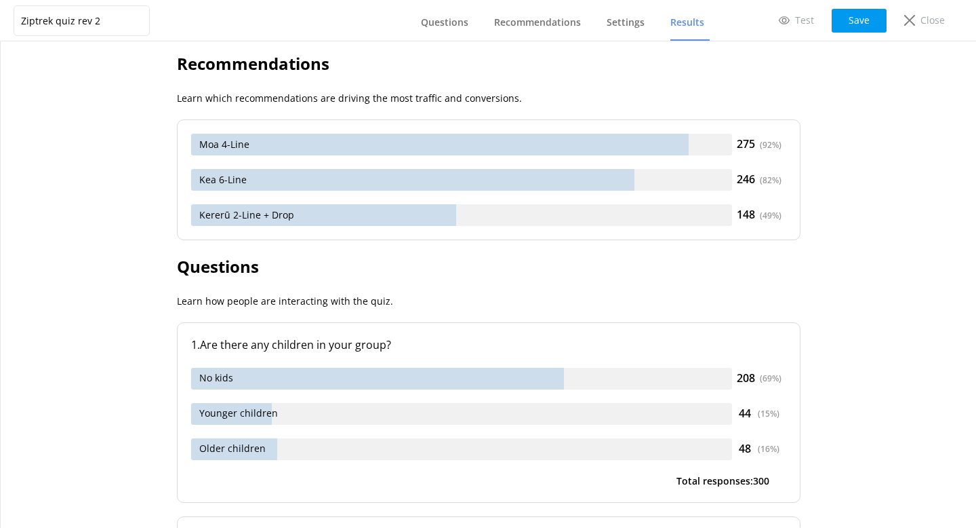
scroll to position [433, 0]
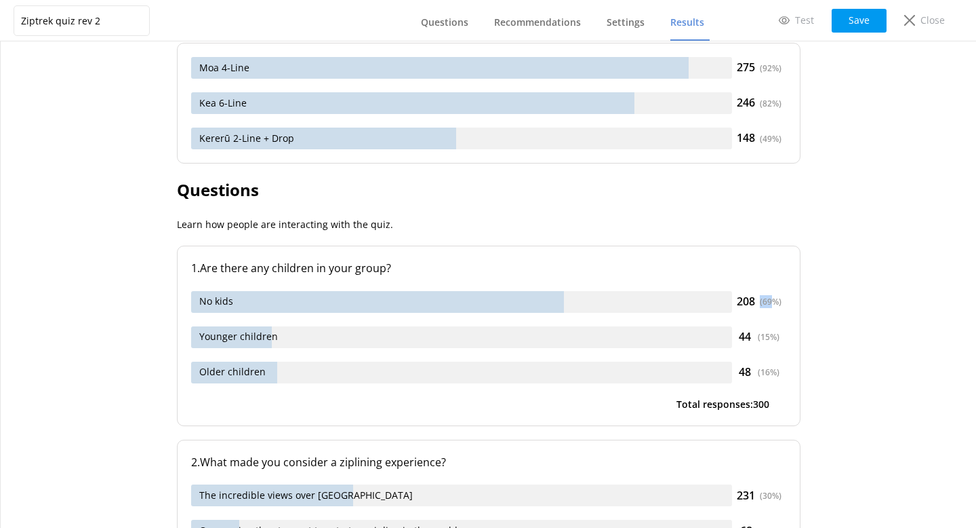
drag, startPoint x: 787, startPoint y: 306, endPoint x: 774, endPoint y: 304, distance: 13.2
click at [774, 304] on div "1 . Are there any children in your group? No kids 208 ( 69 %) Younger children …" at bounding box center [489, 335] width 624 height 180
click at [784, 303] on div "208 ( 69 %)" at bounding box center [759, 302] width 54 height 18
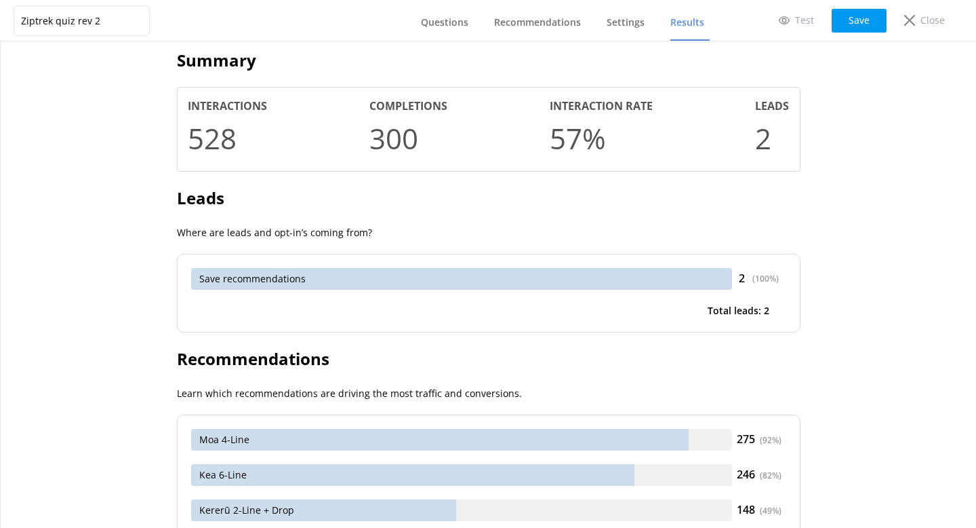
scroll to position [0, 0]
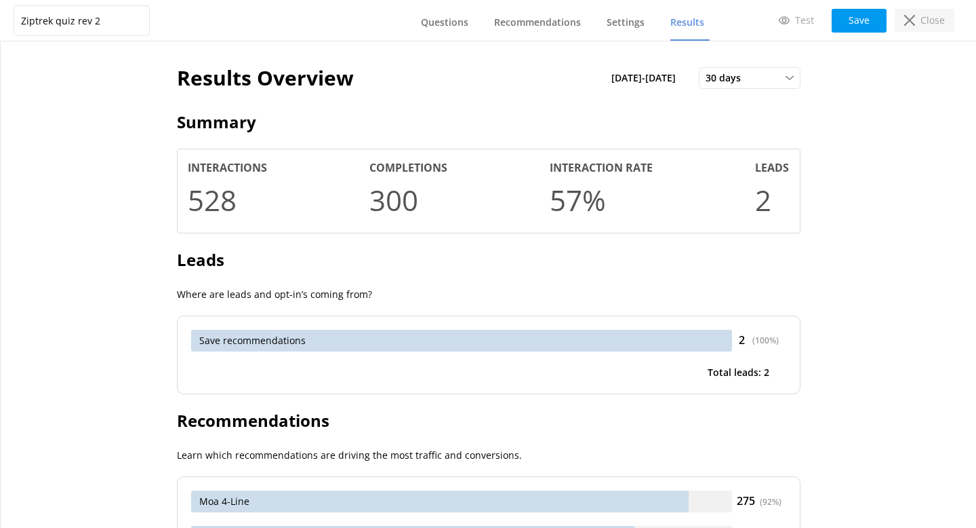
click at [917, 23] on div "Close" at bounding box center [925, 20] width 60 height 23
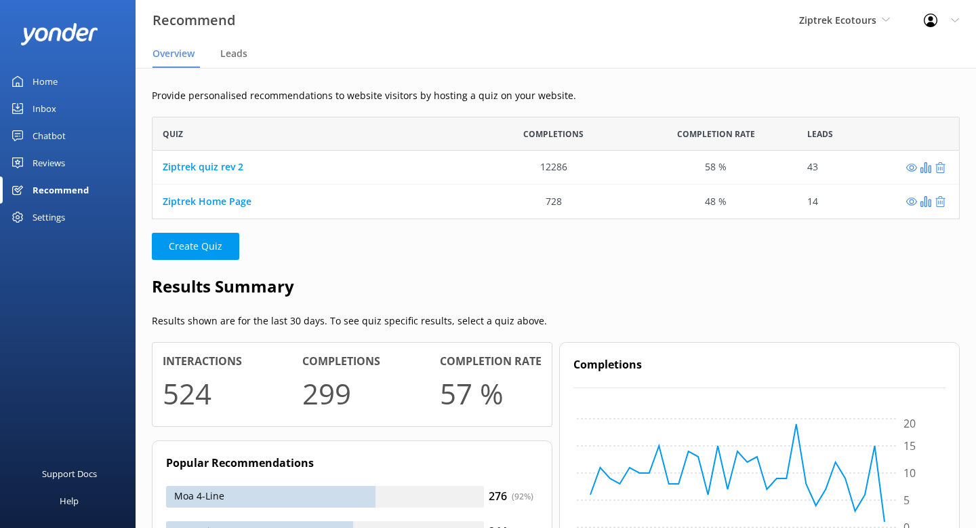
scroll to position [102, 808]
click at [65, 165] on link "Reviews" at bounding box center [68, 162] width 136 height 27
